Goal: Task Accomplishment & Management: Manage account settings

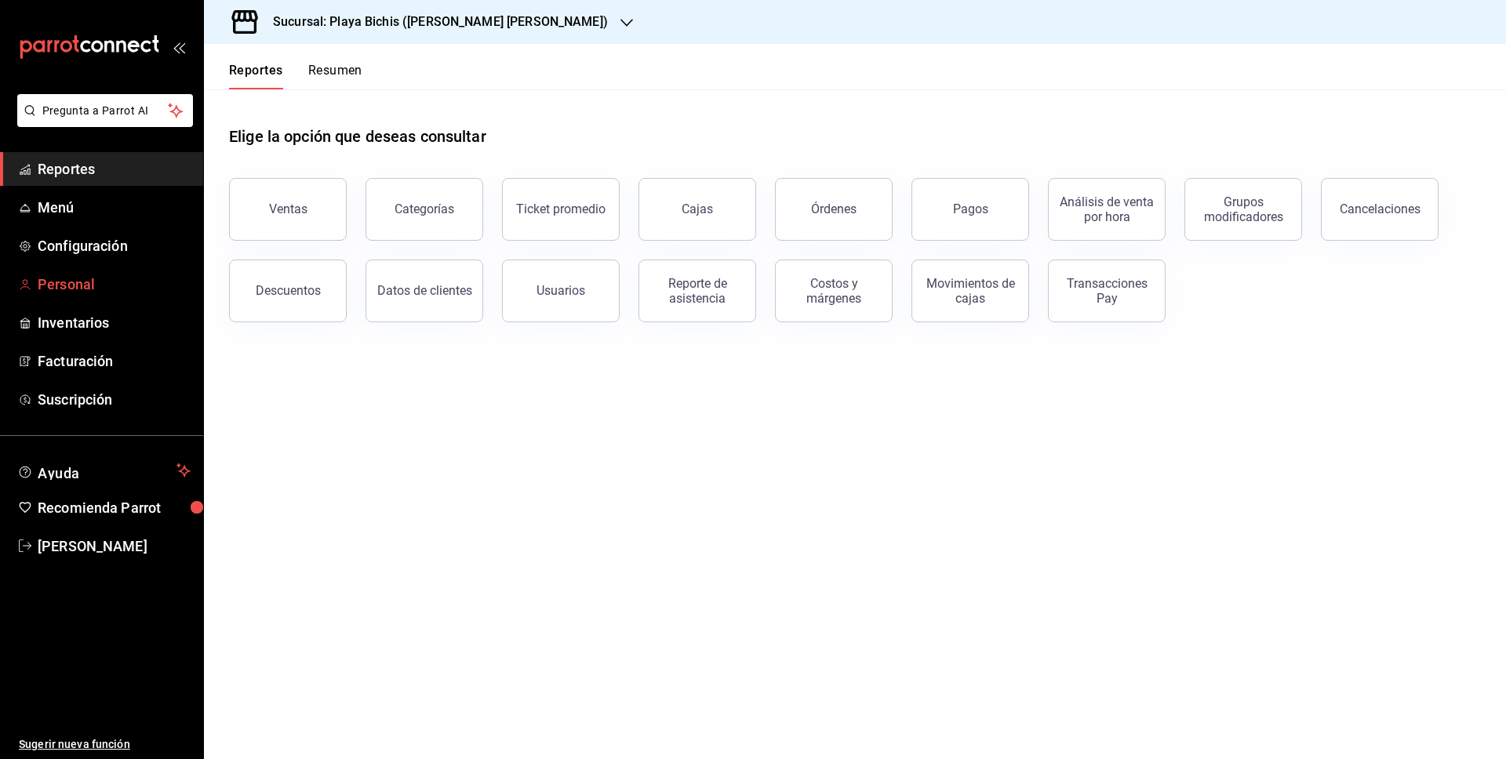
click at [108, 278] on span "Personal" at bounding box center [114, 284] width 153 height 21
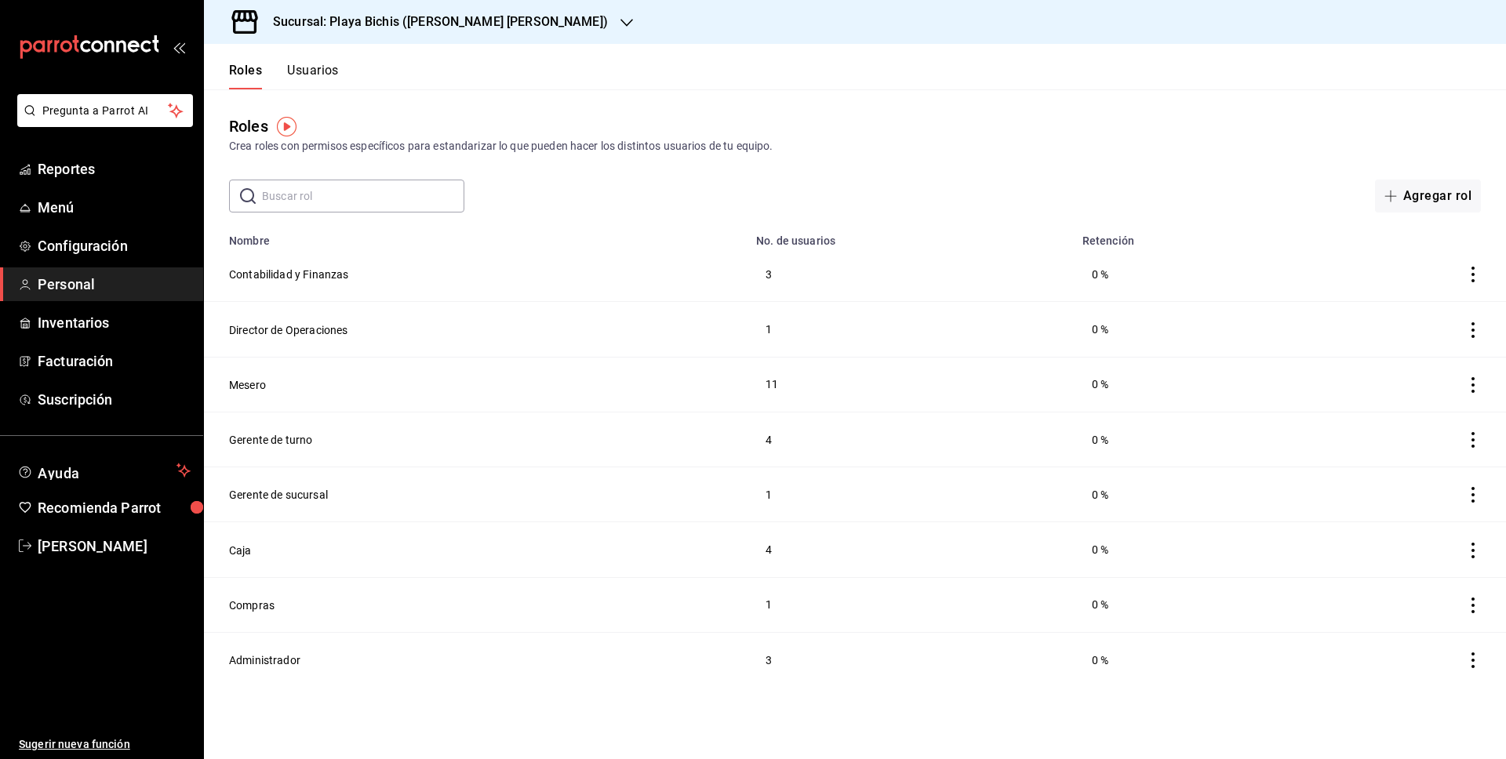
click at [327, 77] on button "Usuarios" at bounding box center [313, 76] width 52 height 27
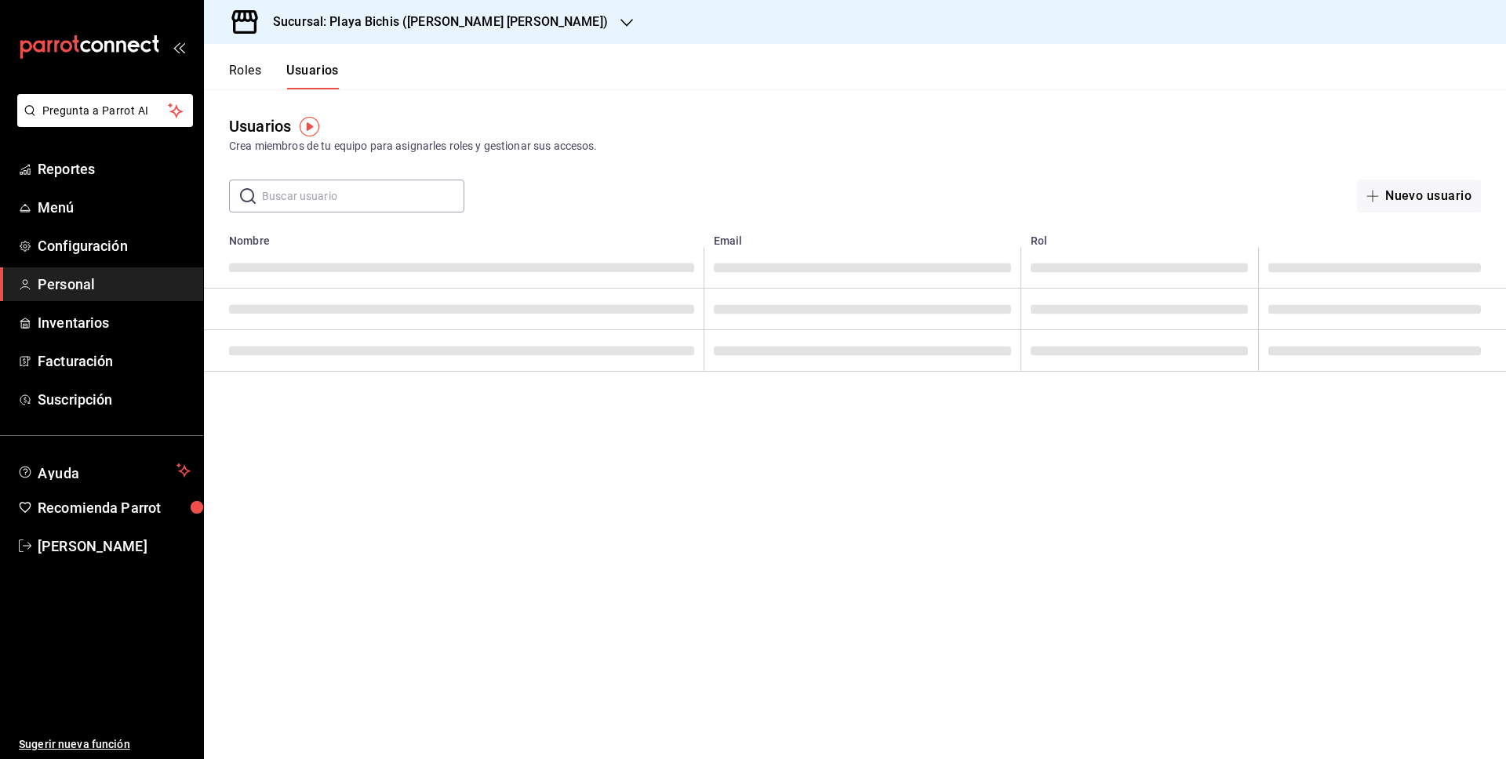
click at [360, 206] on input "text" at bounding box center [363, 195] width 202 height 31
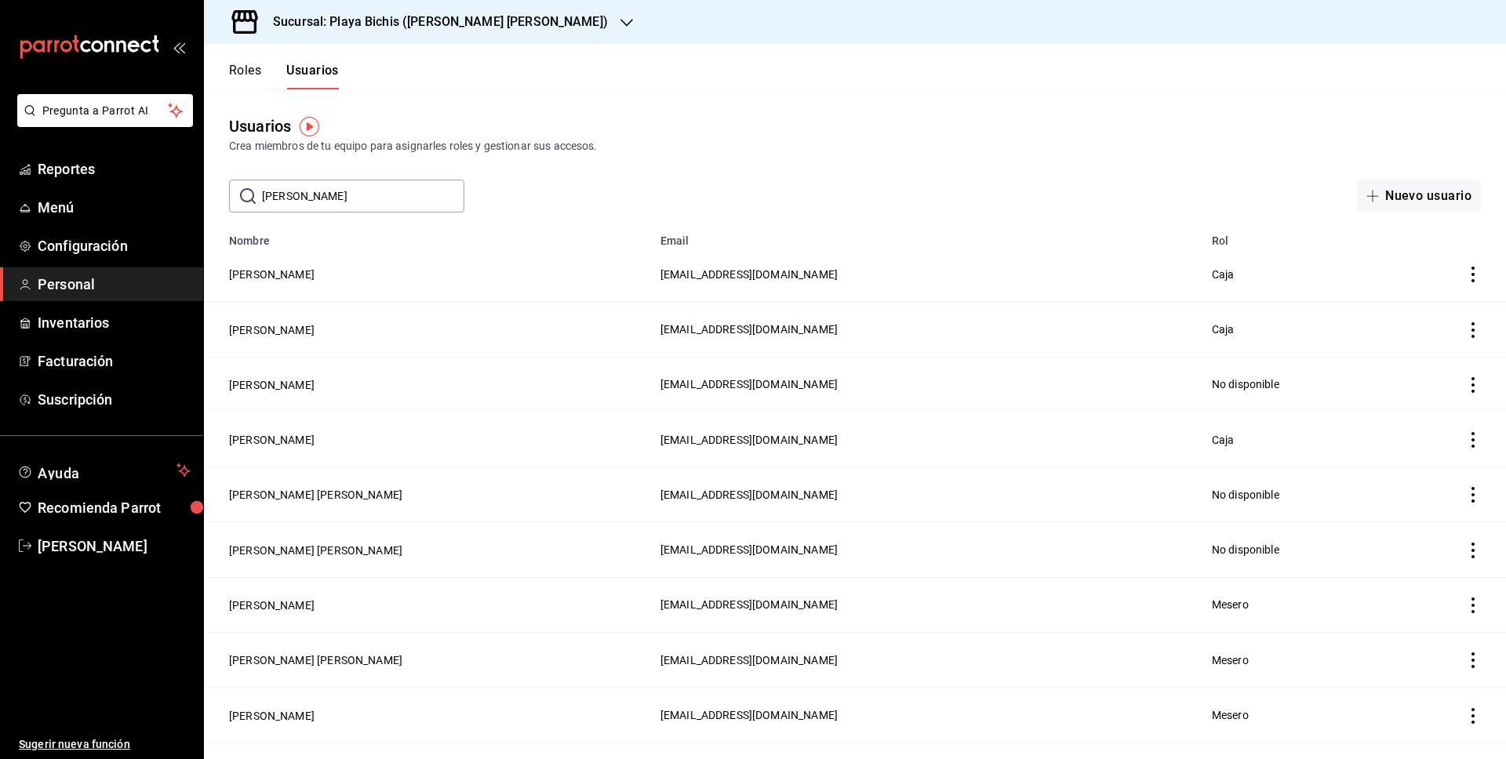
click at [381, 198] on input "[PERSON_NAME]" at bounding box center [363, 195] width 202 height 31
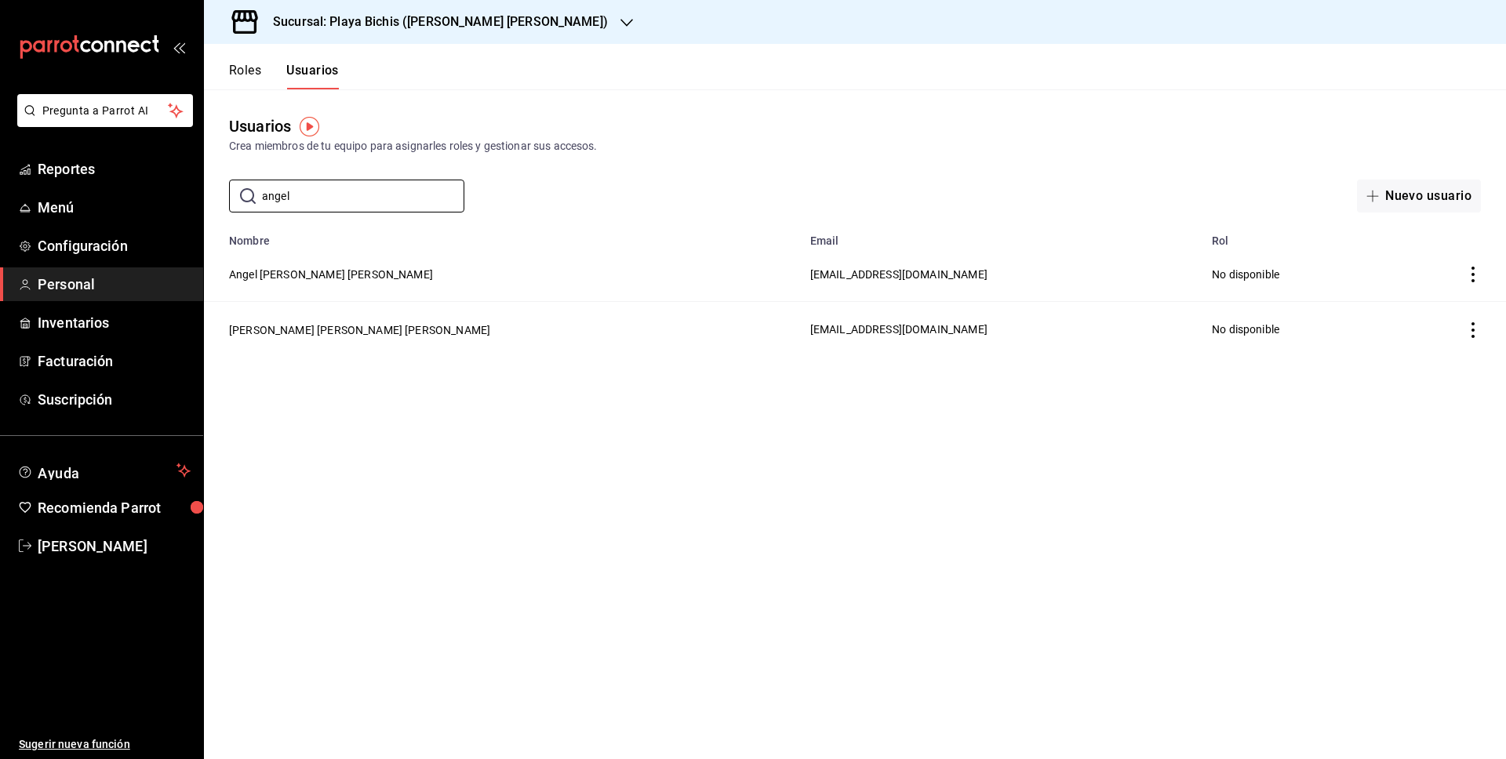
type input "angel"
click at [351, 275] on button "Angel [PERSON_NAME] [PERSON_NAME]" at bounding box center [331, 275] width 204 height 16
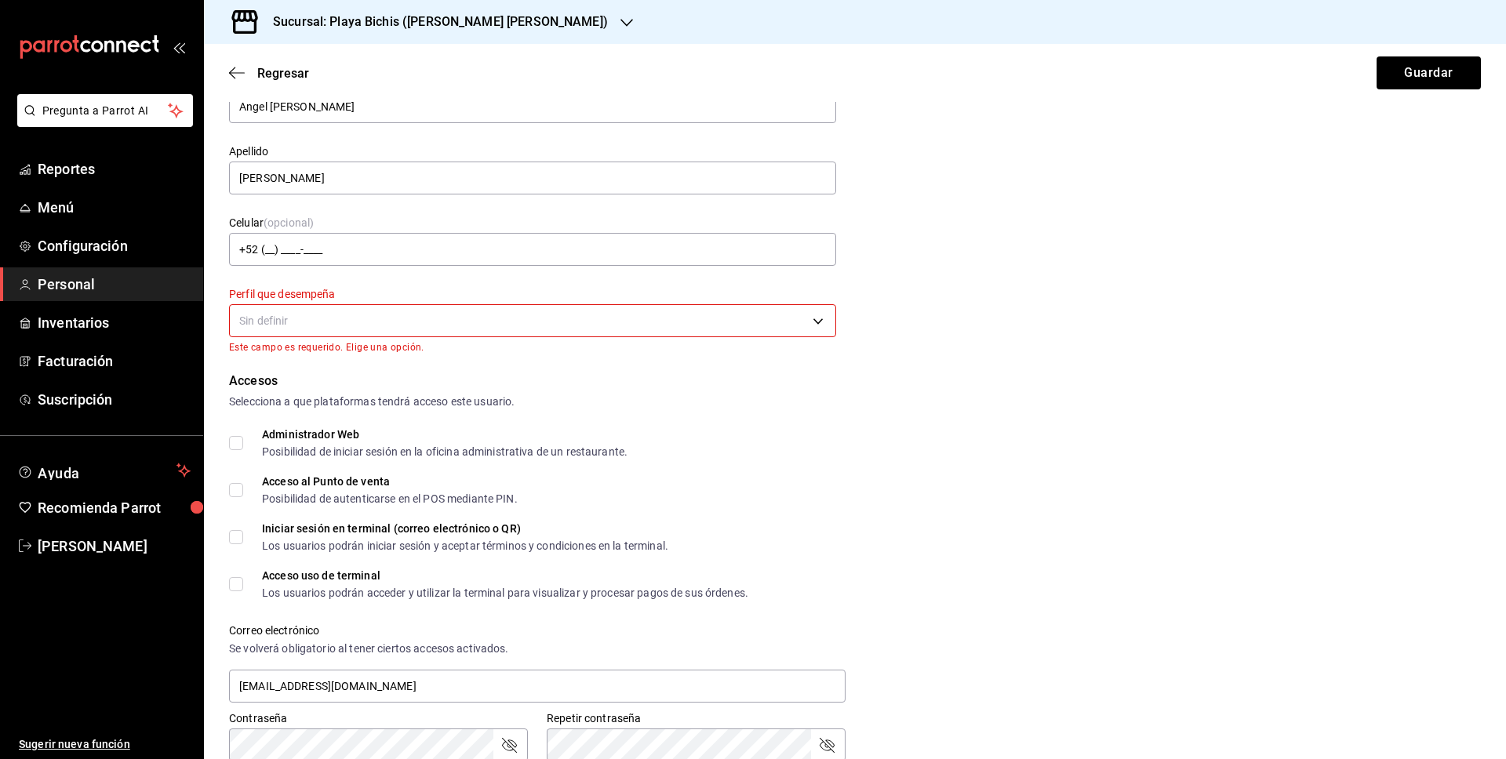
scroll to position [80, 0]
click at [370, 319] on body "Pregunta a Parrot AI Reportes Menú Configuración Personal Inventarios Facturaci…" at bounding box center [753, 379] width 1506 height 759
click at [237, 490] on div at bounding box center [753, 379] width 1506 height 759
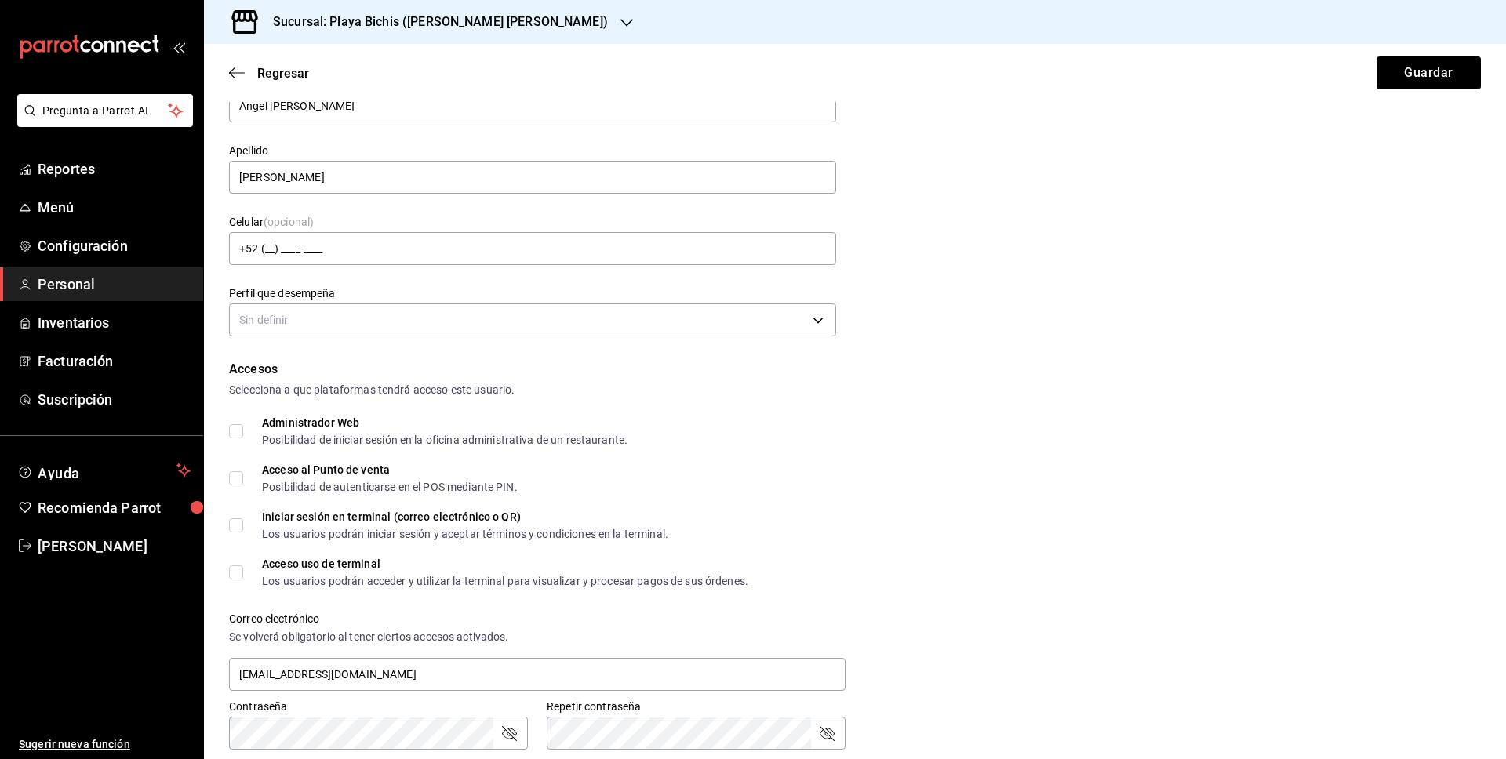
click at [237, 490] on label "Acceso al Punto de venta Posibilidad de autenticarse en el POS mediante PIN." at bounding box center [373, 478] width 289 height 28
click at [237, 486] on input "Acceso al Punto de venta Posibilidad de autenticarse en el POS mediante PIN." at bounding box center [236, 479] width 14 height 14
checkbox input "true"
click at [304, 314] on body "Pregunta a Parrot AI Reportes Menú Configuración Personal Inventarios Facturaci…" at bounding box center [753, 379] width 1506 height 759
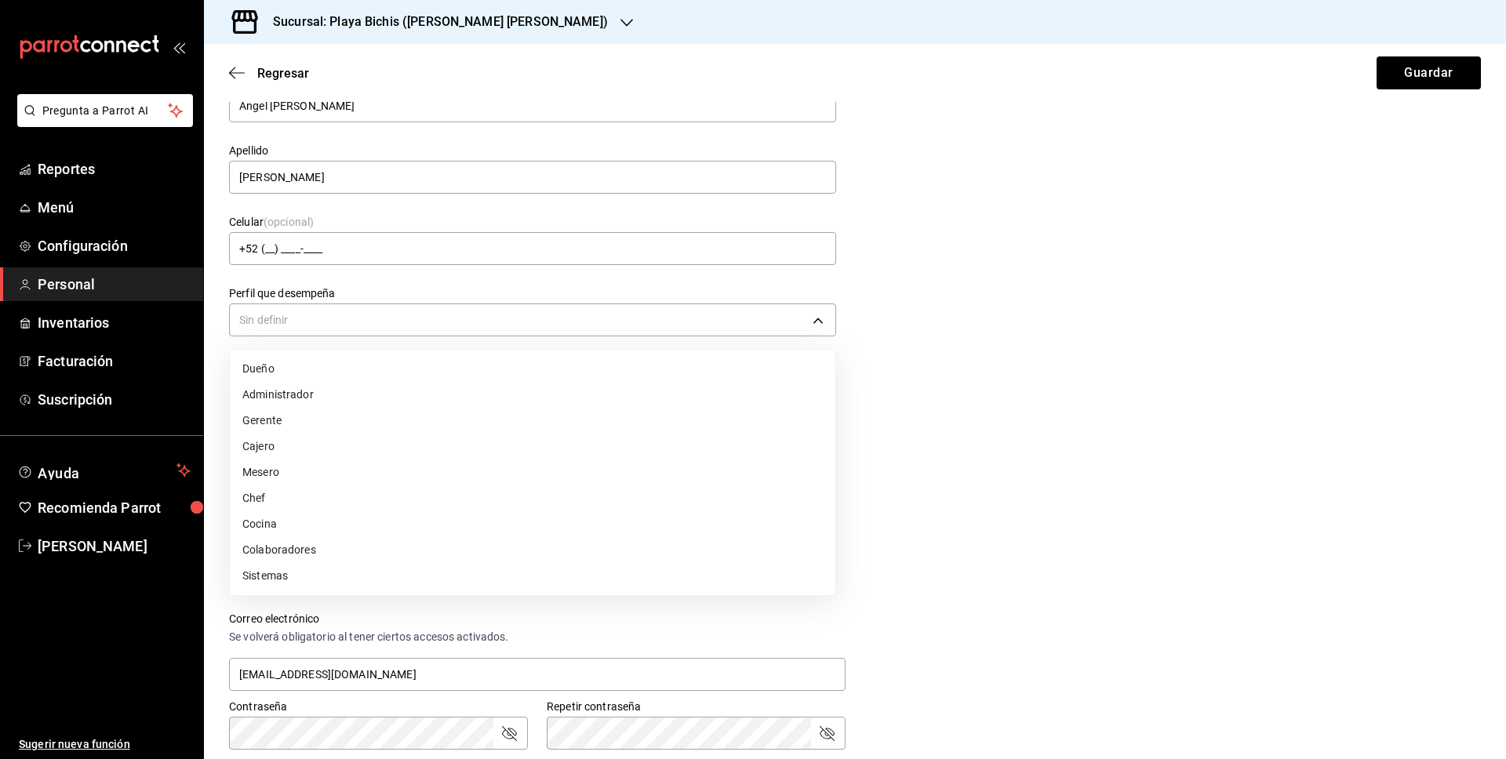
click at [289, 477] on li "Mesero" at bounding box center [533, 473] width 606 height 26
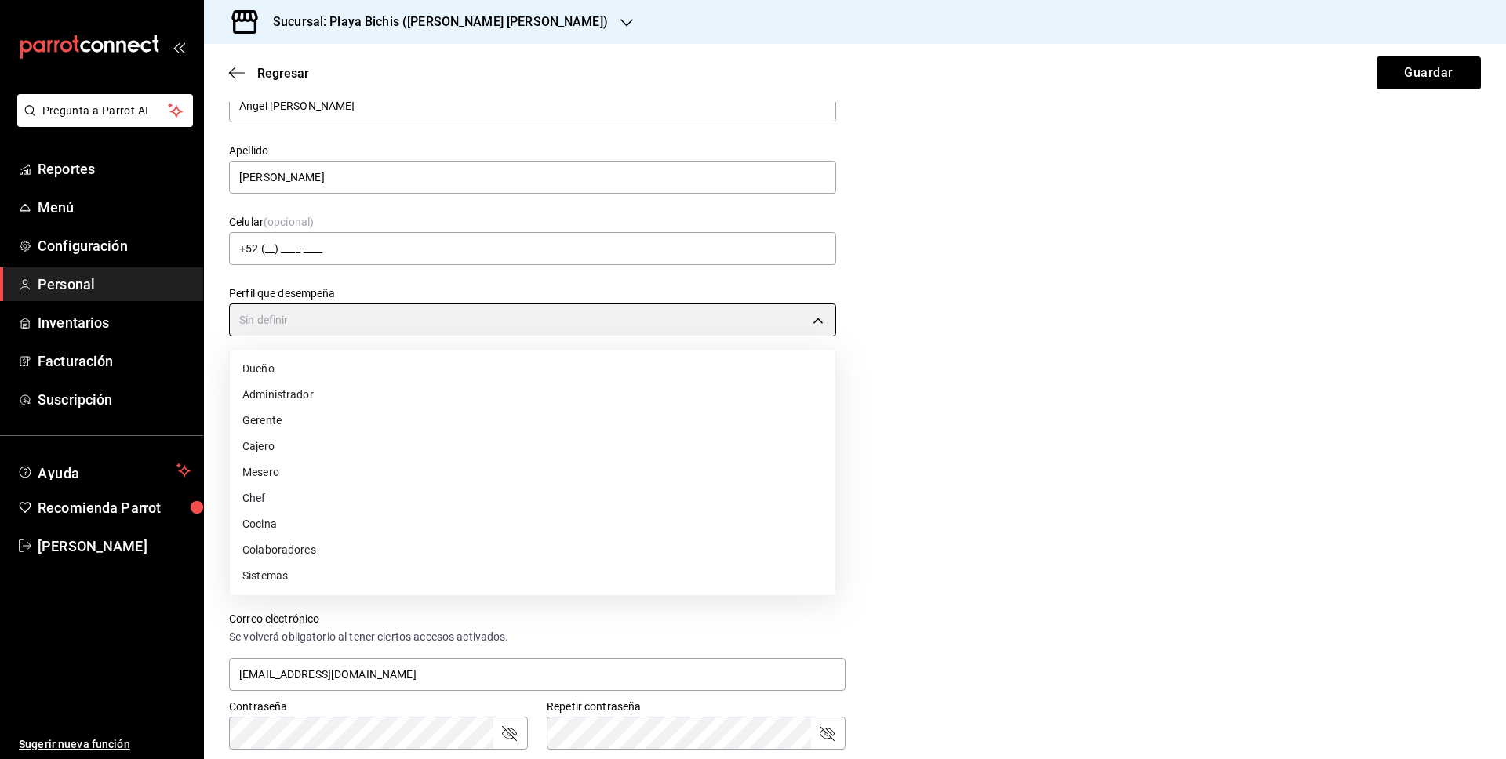
type input "WAITER"
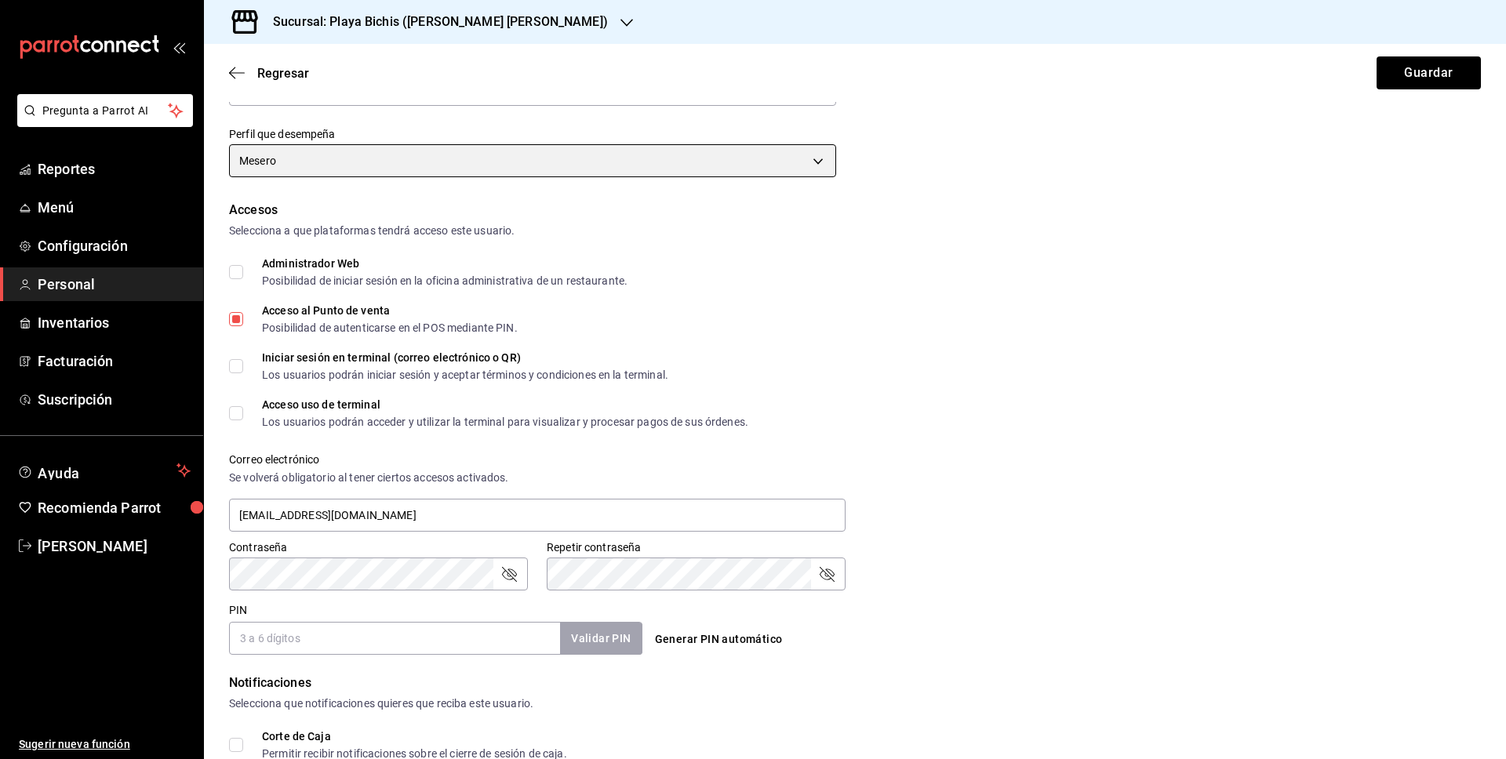
scroll to position [246, 0]
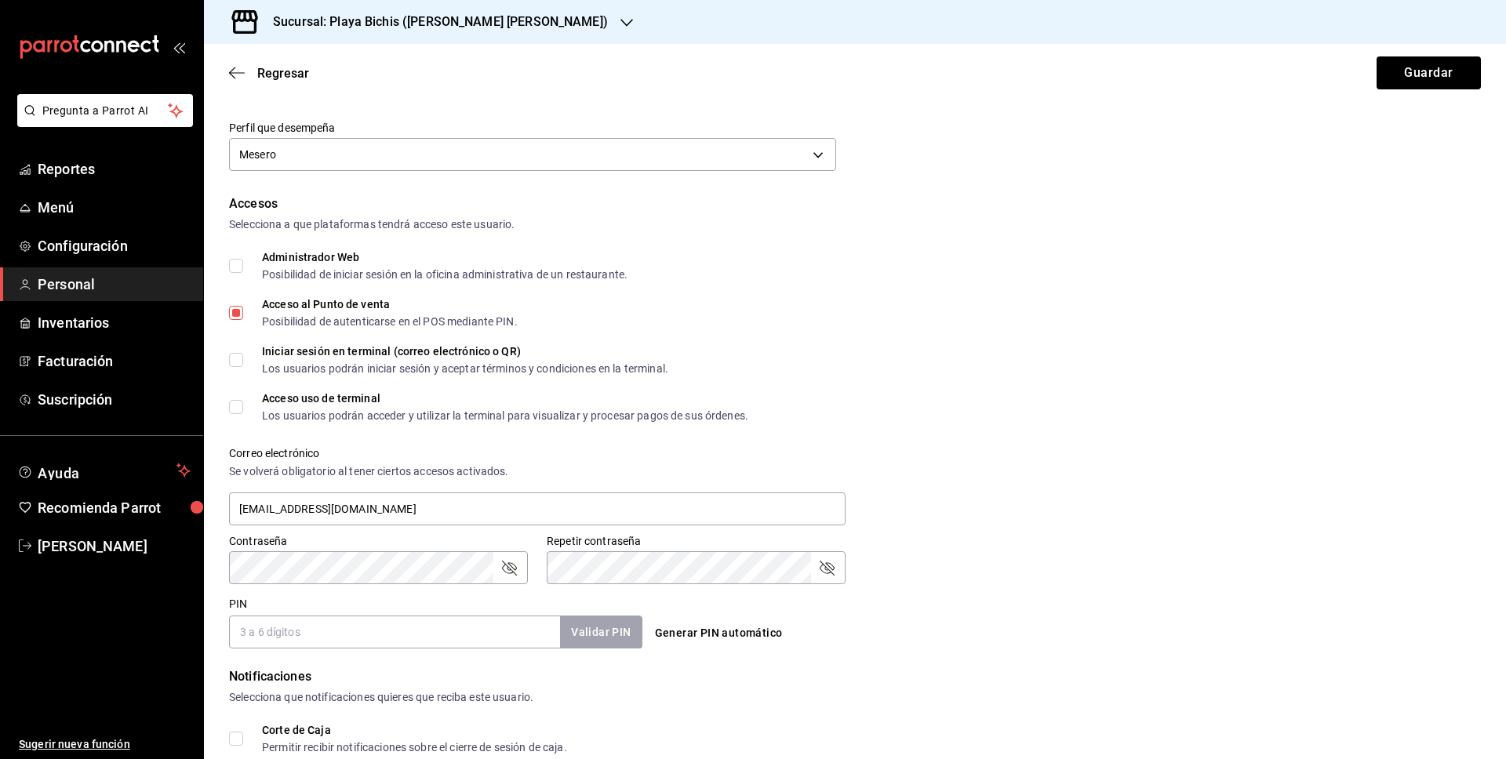
click at [233, 408] on input "Acceso uso de terminal Los usuarios podrán acceder y utilizar la terminal para …" at bounding box center [236, 407] width 14 height 14
checkbox input "true"
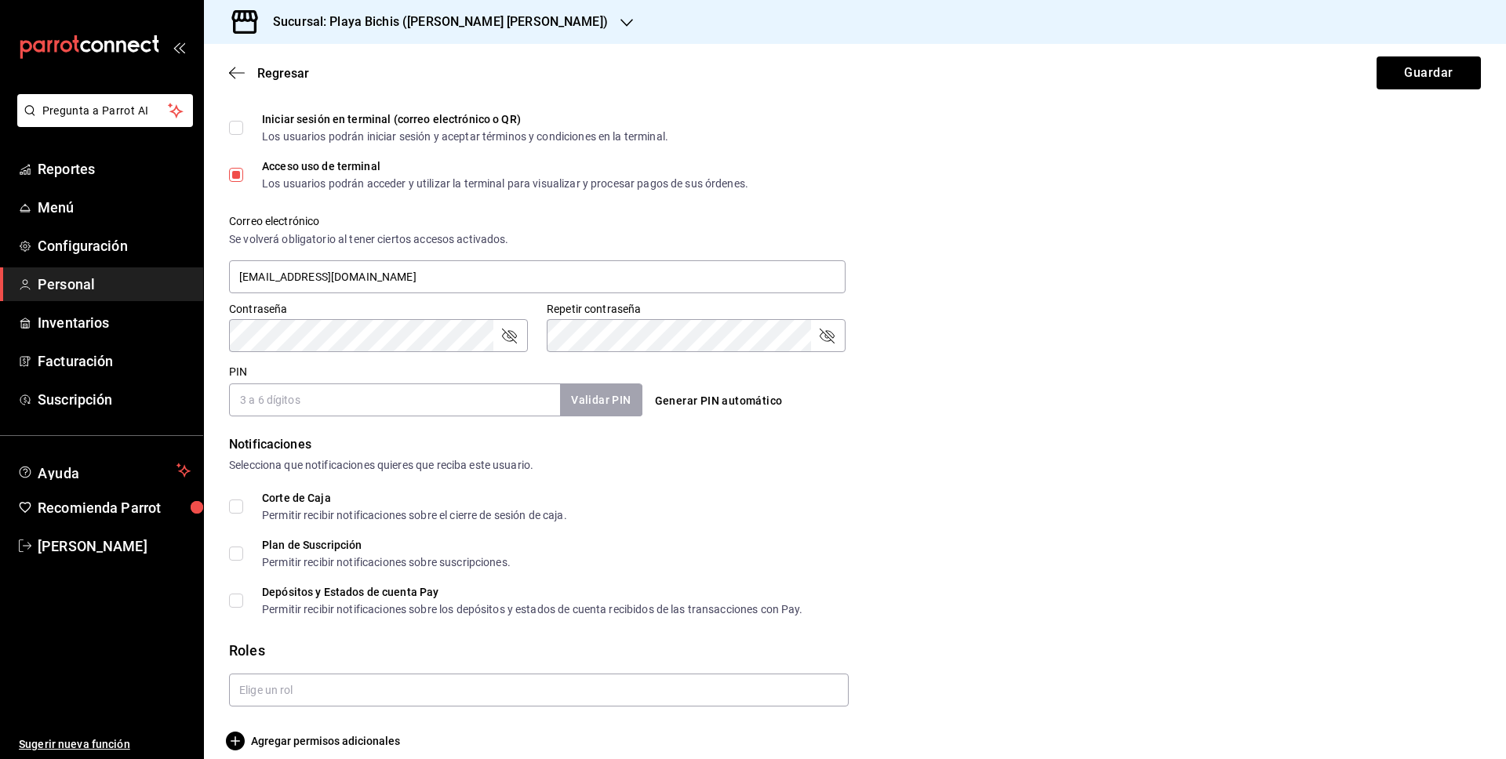
scroll to position [494, 0]
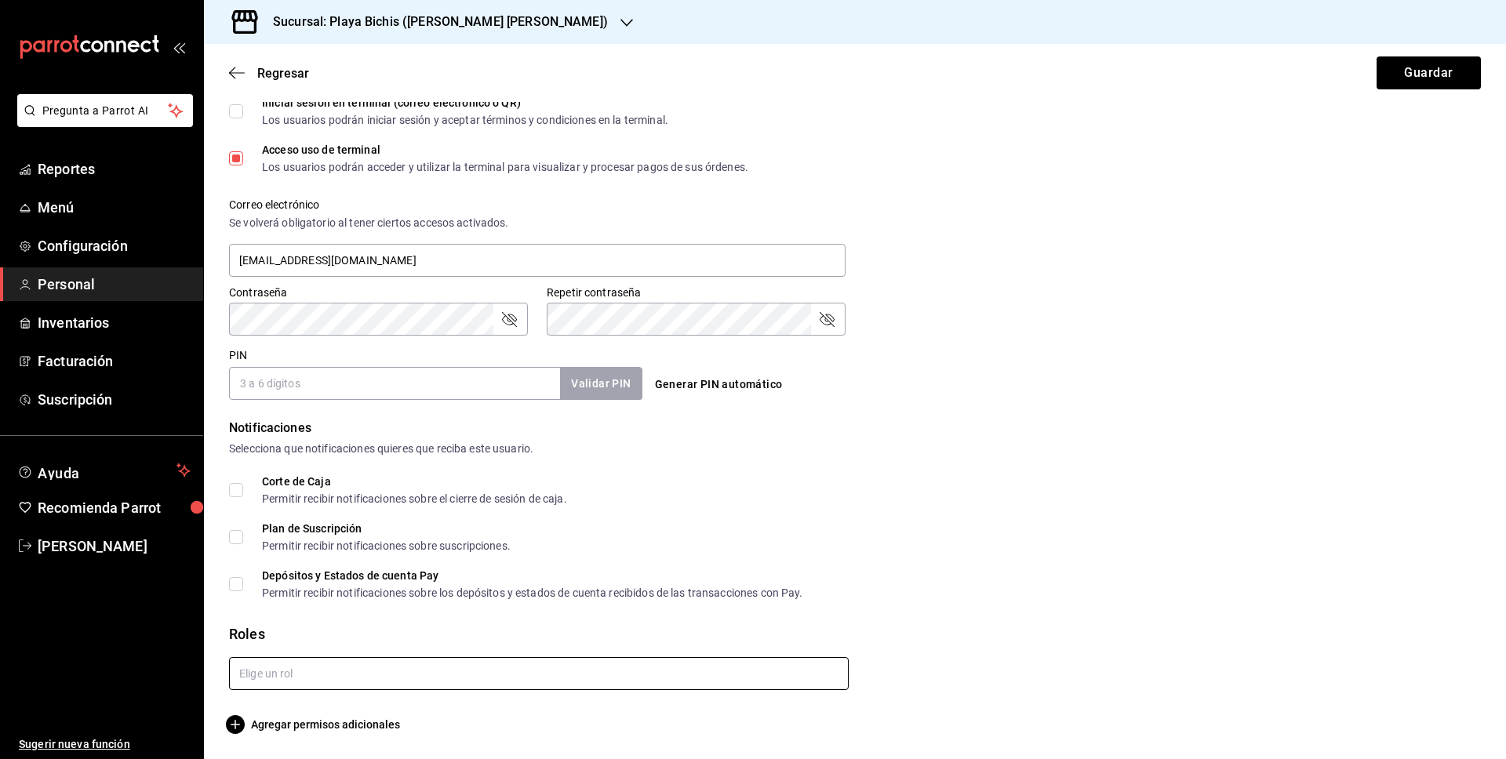
click at [351, 668] on input "text" at bounding box center [539, 673] width 620 height 33
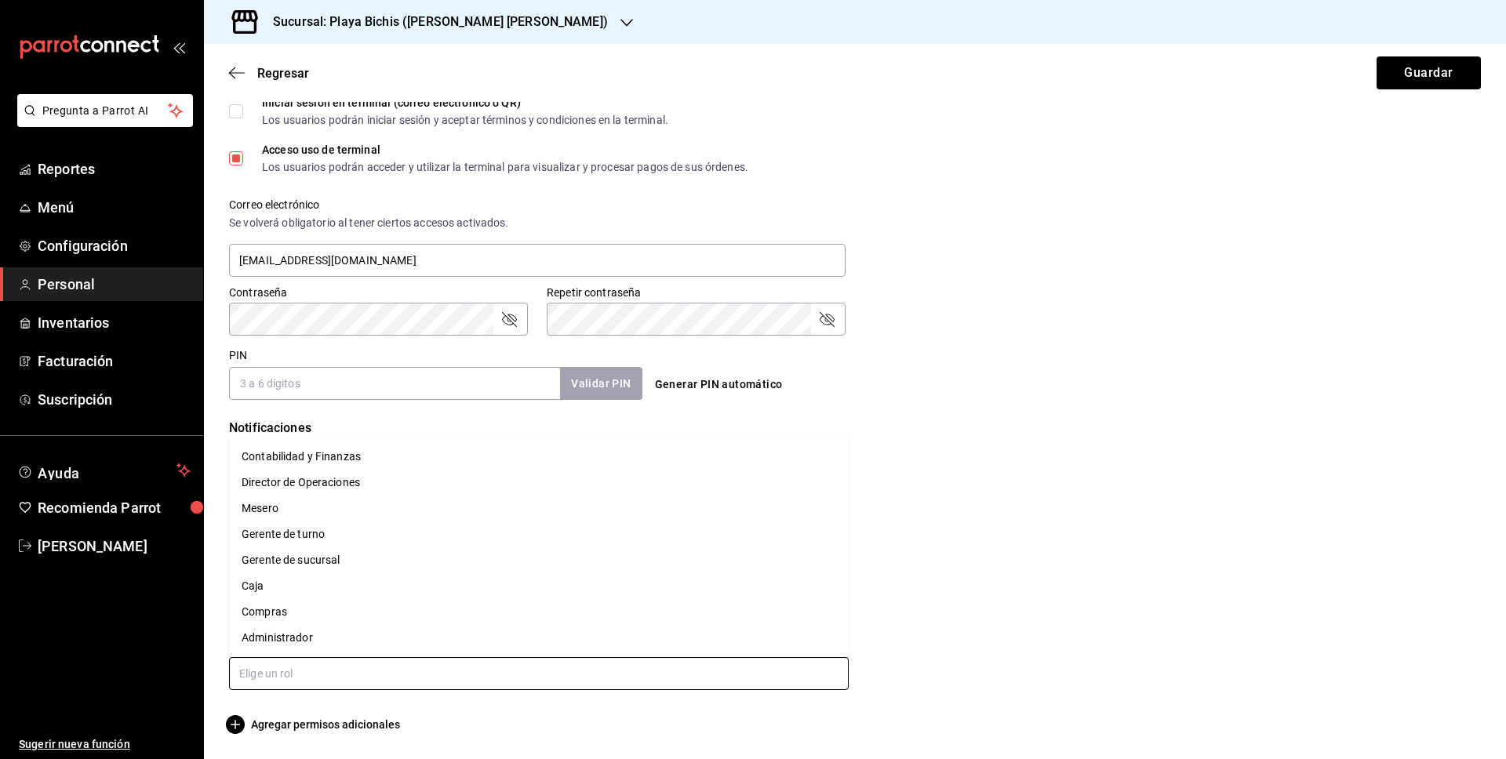
click at [318, 509] on li "Mesero" at bounding box center [539, 509] width 620 height 26
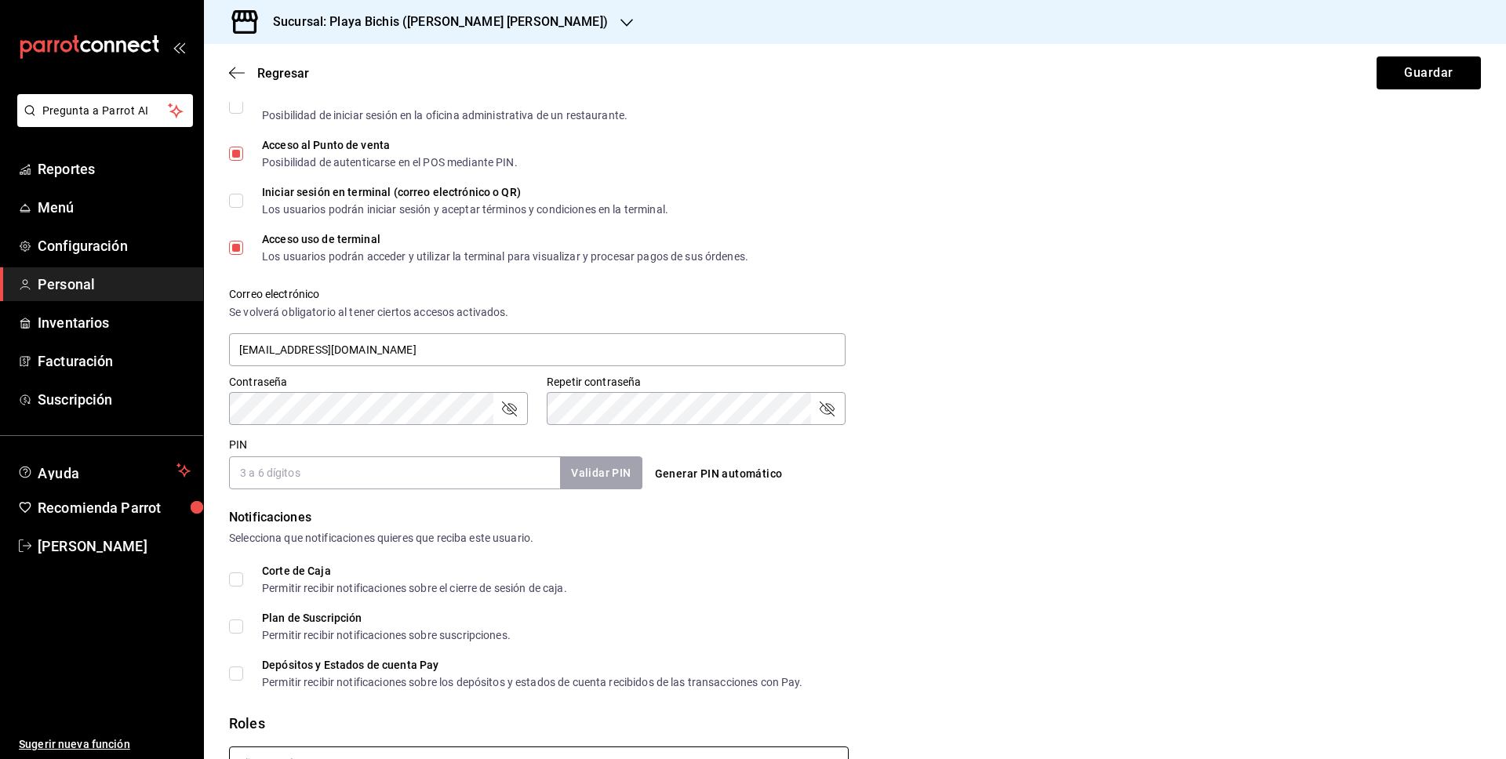
scroll to position [399, 0]
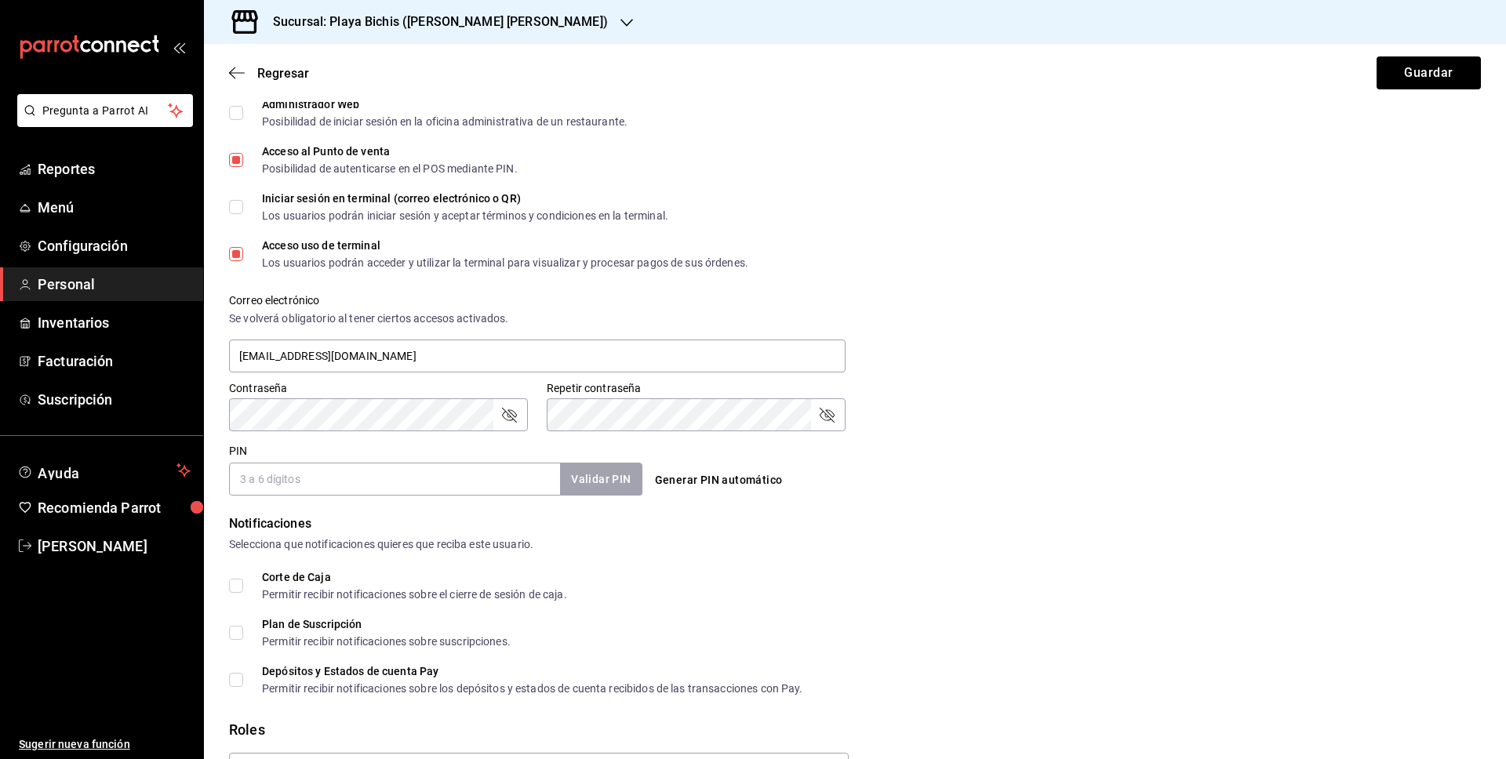
click at [330, 488] on input "PIN" at bounding box center [394, 479] width 331 height 33
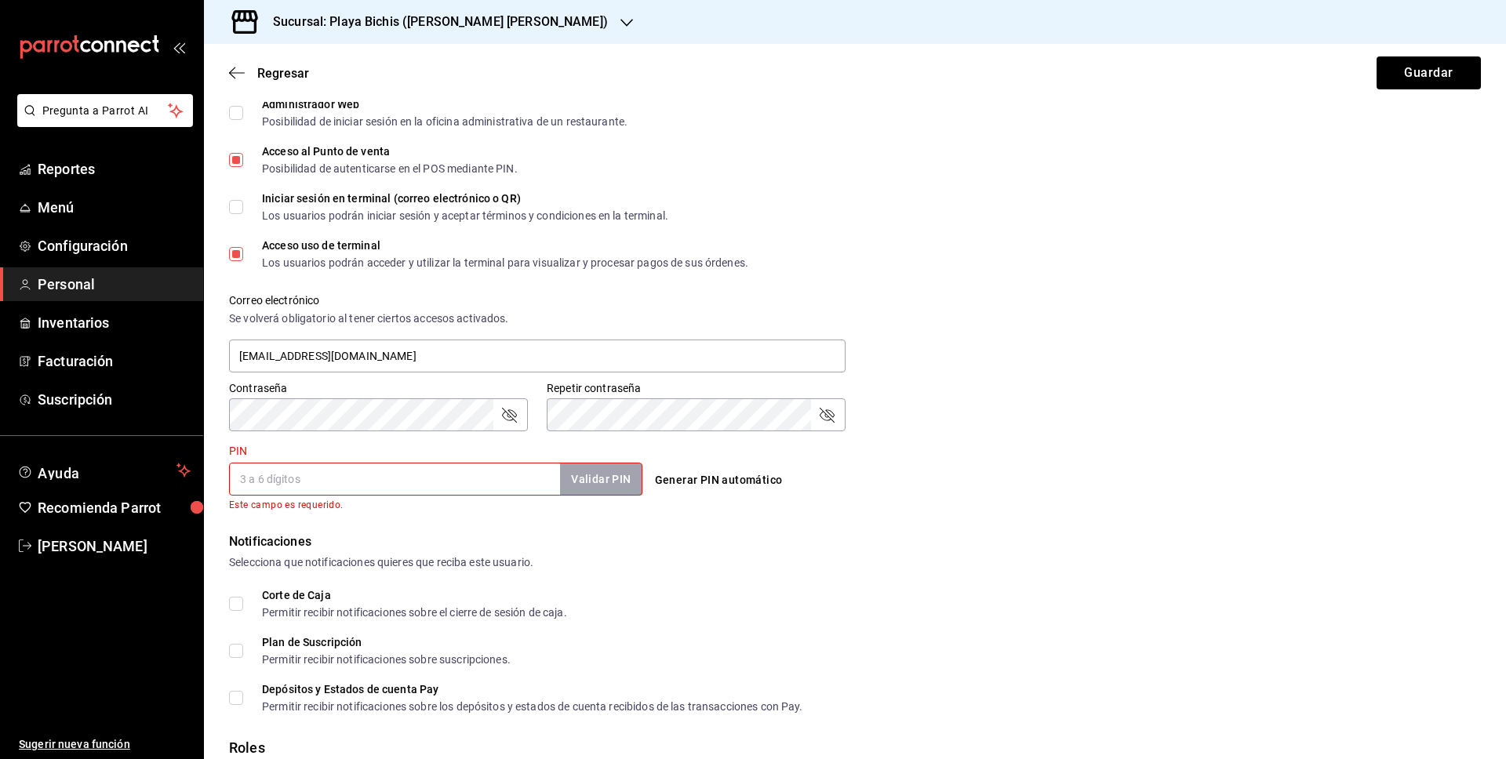
click at [712, 481] on button "Generar PIN automático" at bounding box center [719, 480] width 140 height 29
type input "0346"
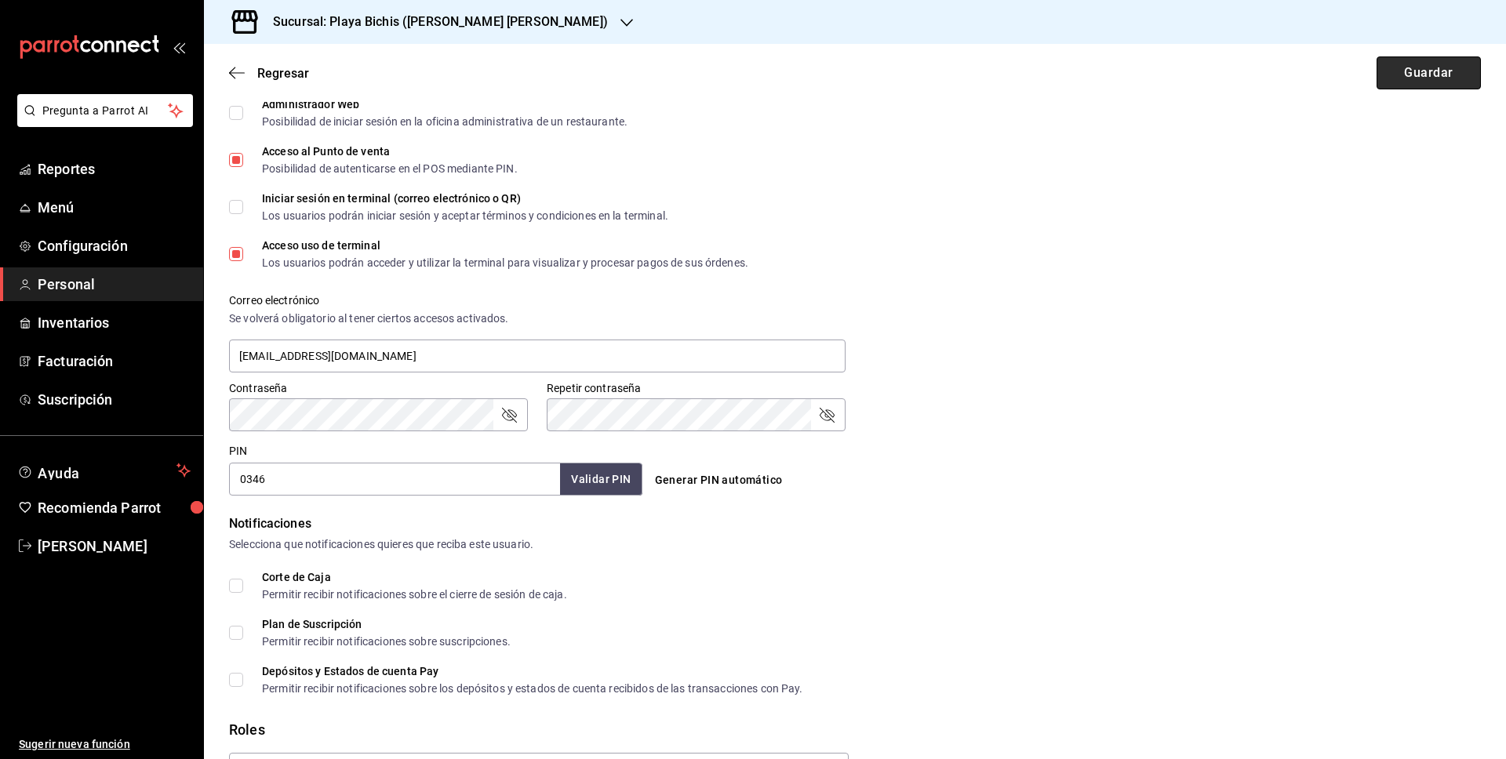
click at [1416, 71] on button "Guardar" at bounding box center [1429, 72] width 104 height 33
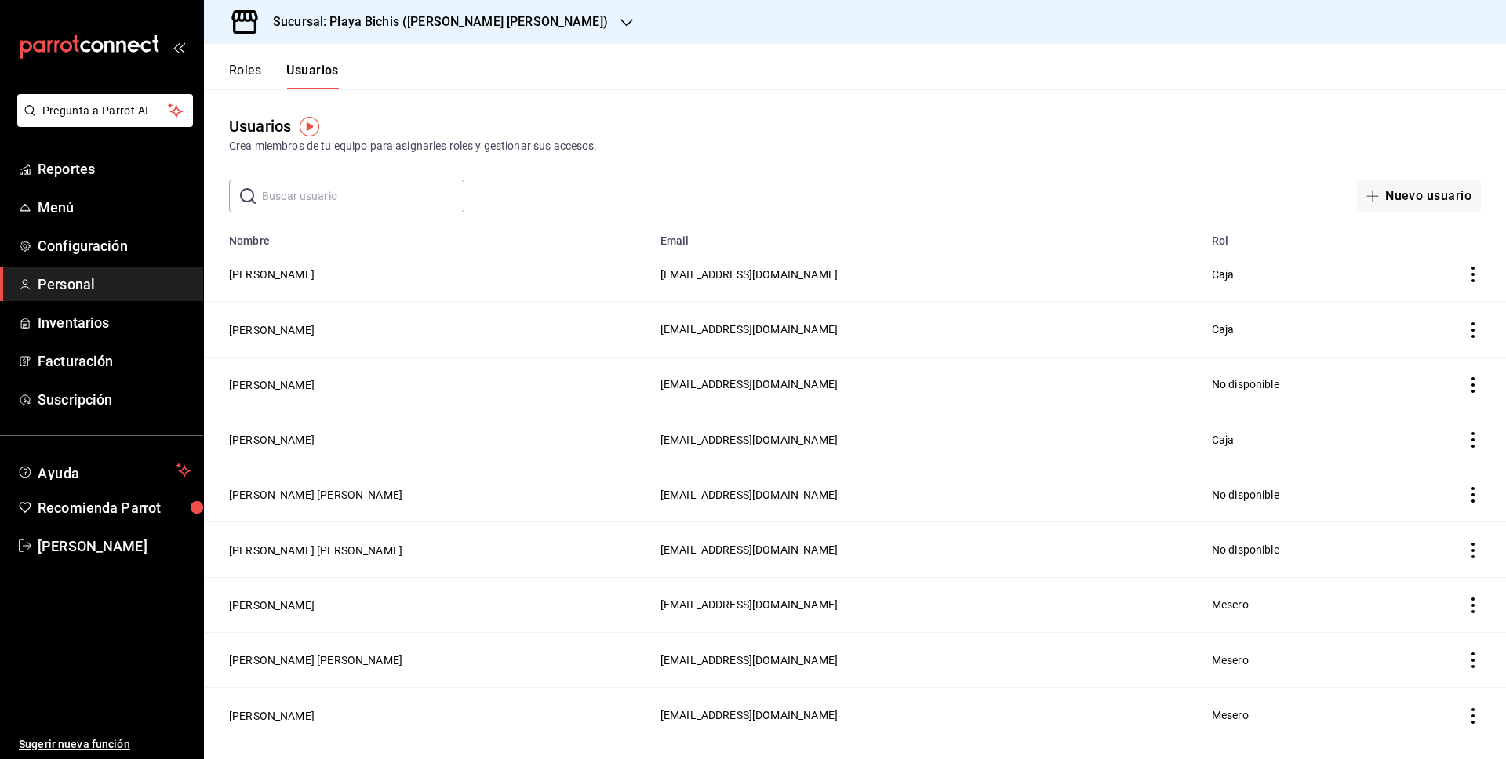
click at [254, 65] on button "Roles" at bounding box center [245, 76] width 32 height 27
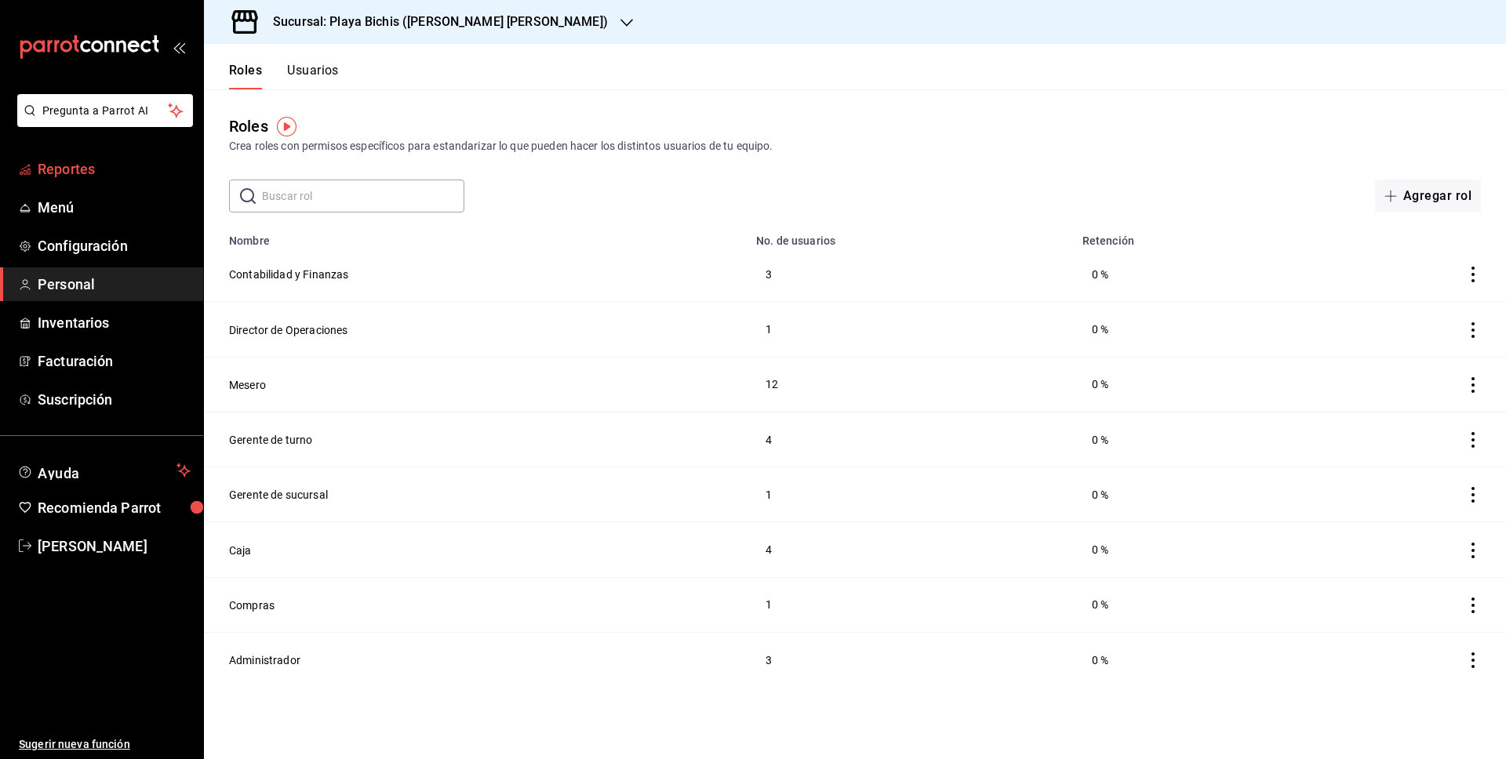
click at [101, 171] on span "Reportes" at bounding box center [114, 168] width 153 height 21
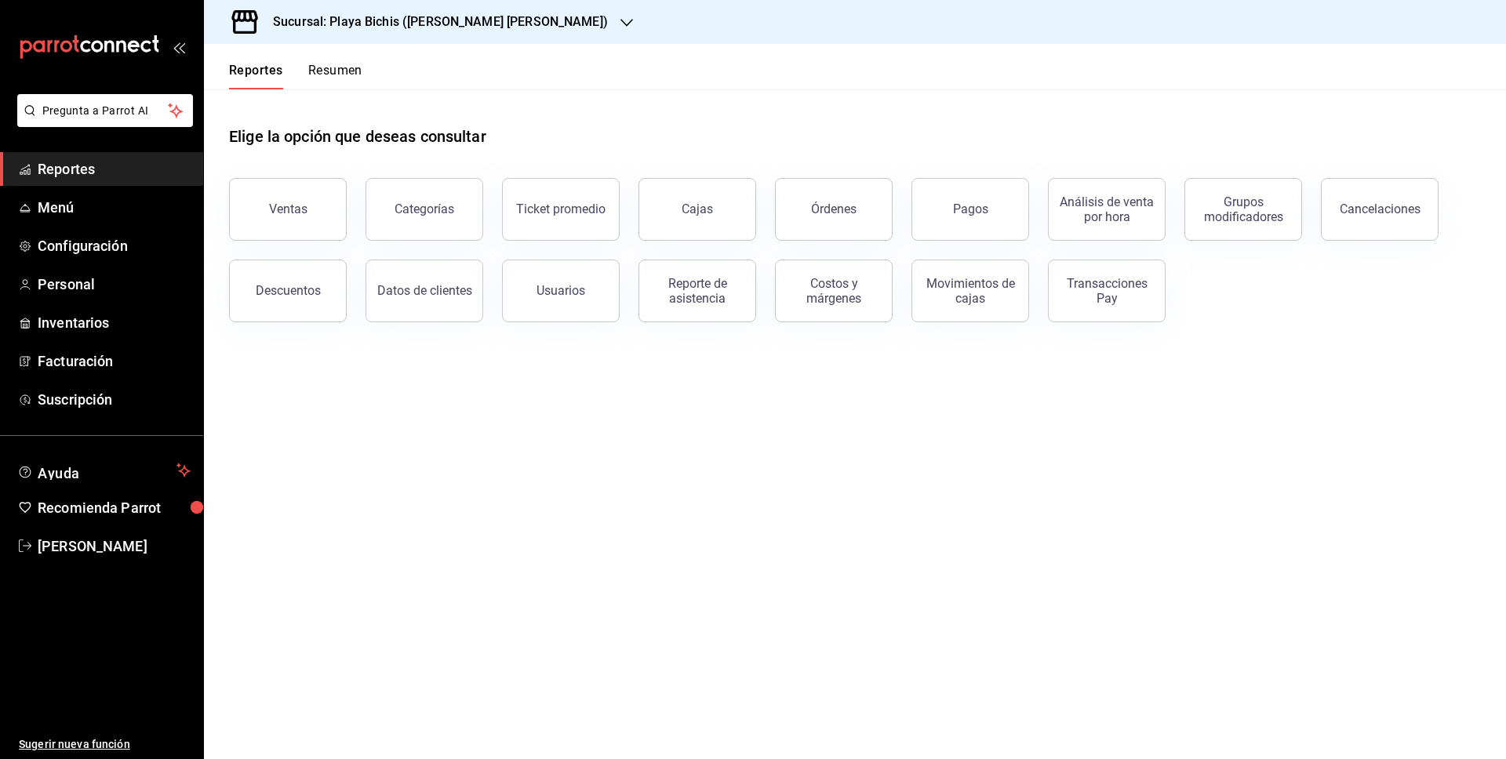
click at [1098, 299] on div "Transacciones Pay" at bounding box center [1106, 291] width 97 height 30
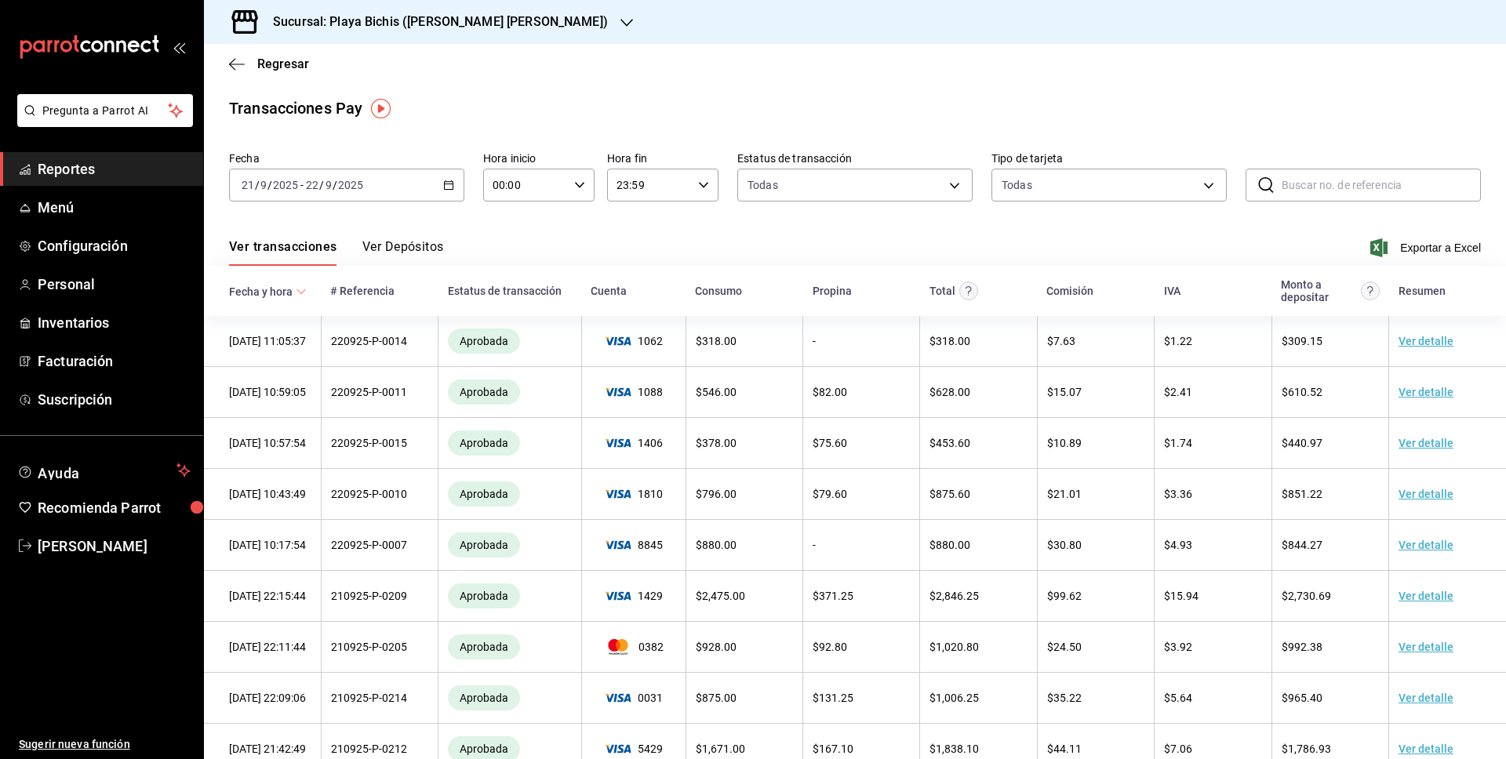
click at [429, 258] on button "Ver Depósitos" at bounding box center [403, 252] width 82 height 27
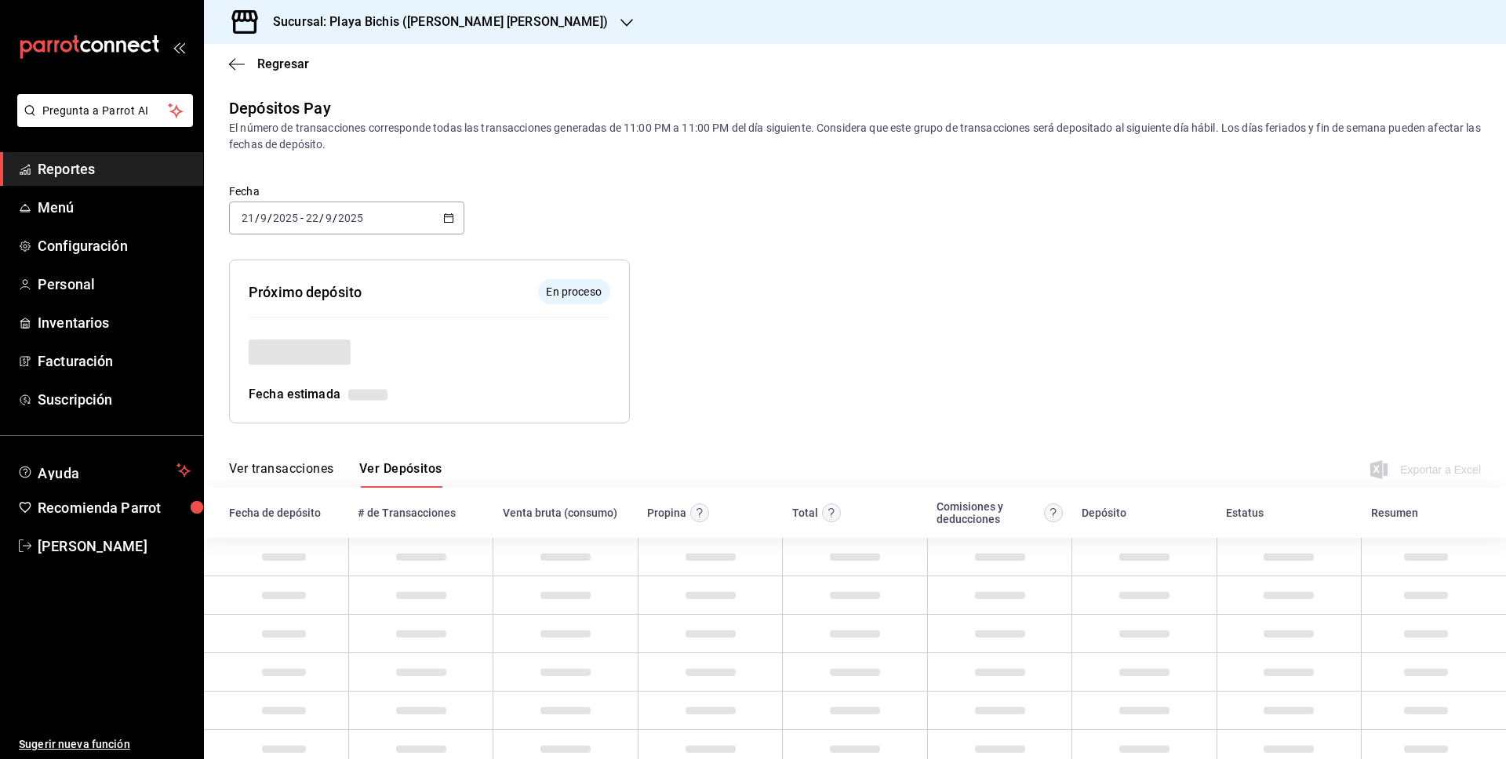
click at [429, 249] on div "Próximo depósito En proceso Fecha estimada" at bounding box center [417, 329] width 426 height 189
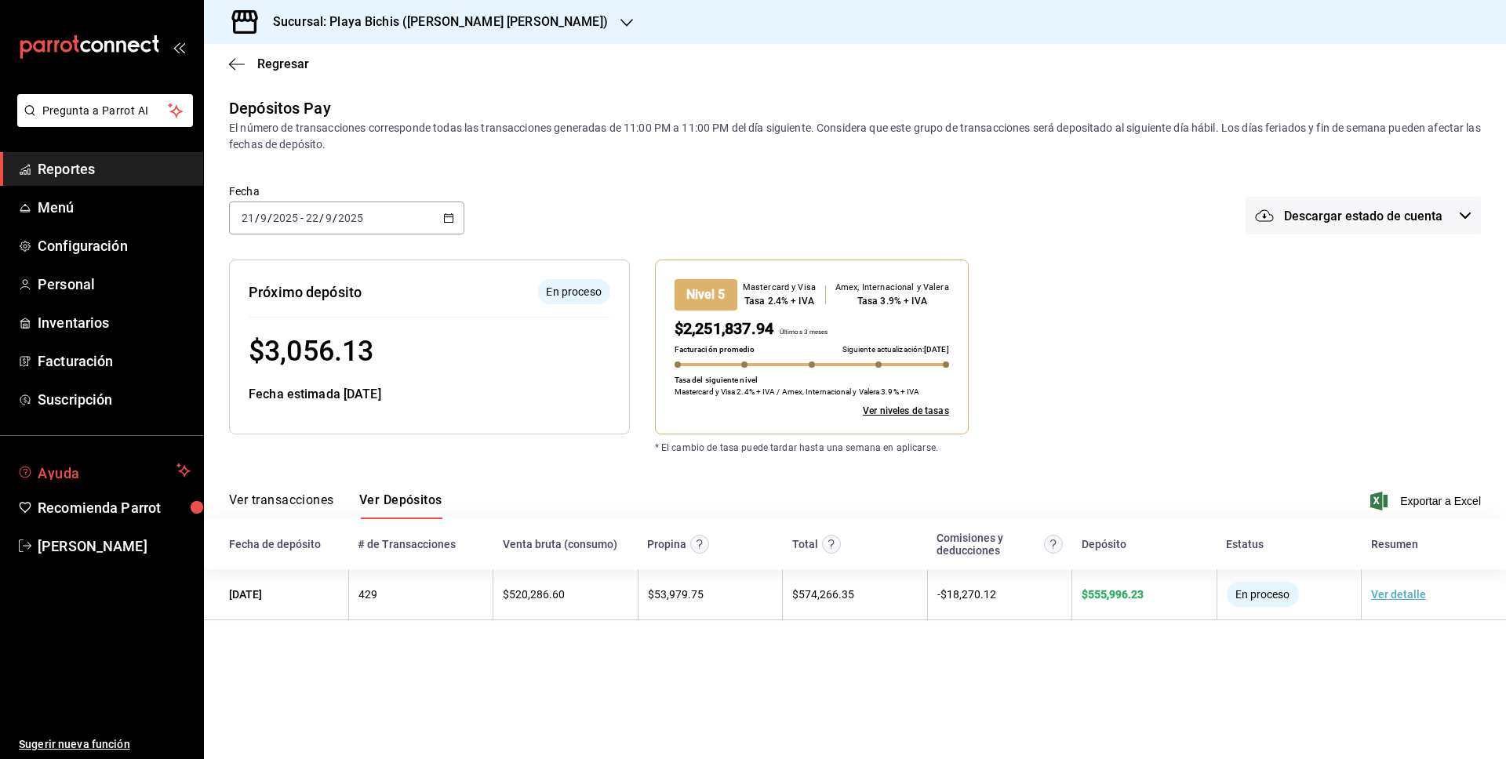
click at [60, 479] on button "Ayuda" at bounding box center [101, 470] width 203 height 31
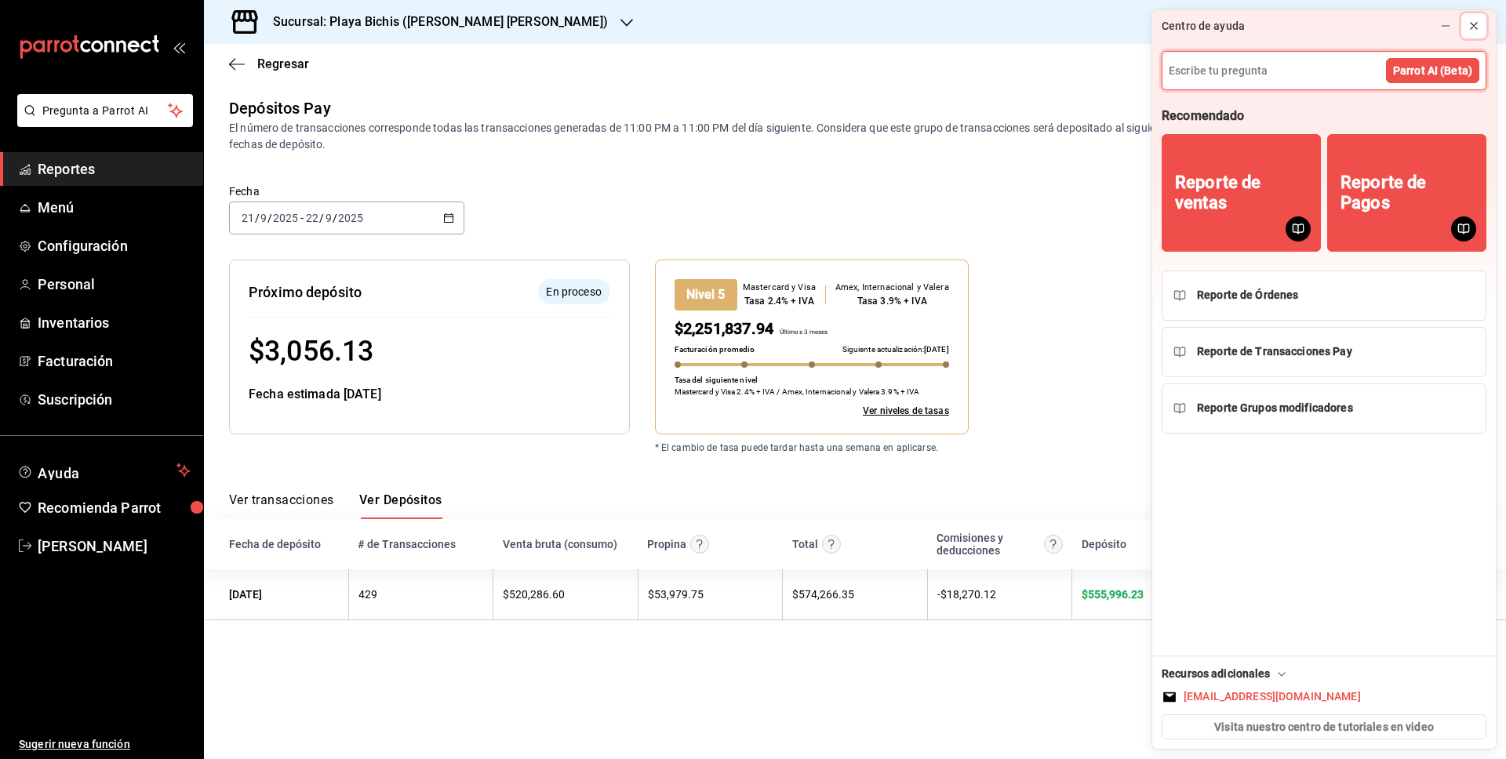
click at [1473, 26] on icon at bounding box center [1474, 26] width 6 height 6
